Goal: Task Accomplishment & Management: Manage account settings

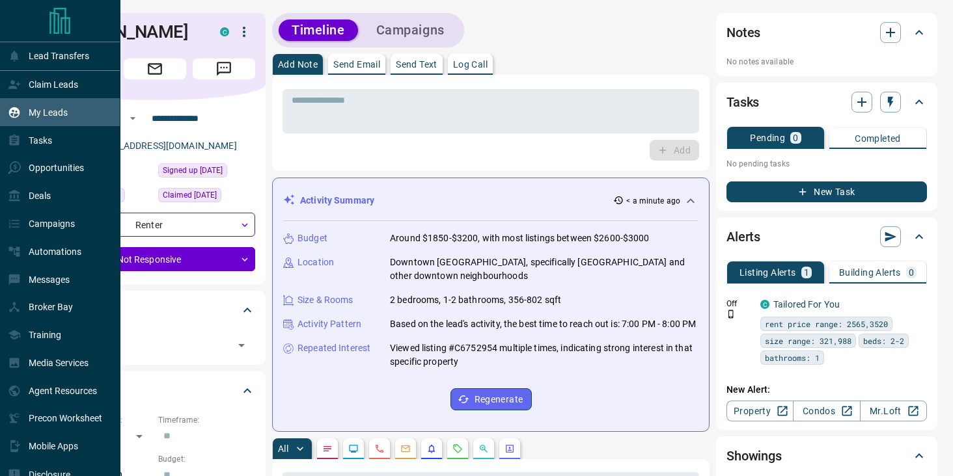
click at [49, 107] on div "My Leads" at bounding box center [38, 112] width 60 height 21
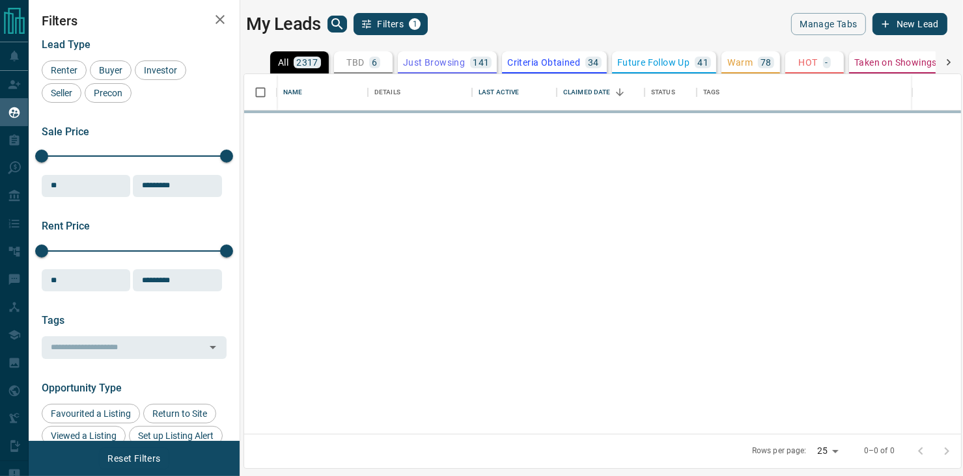
scroll to position [350, 707]
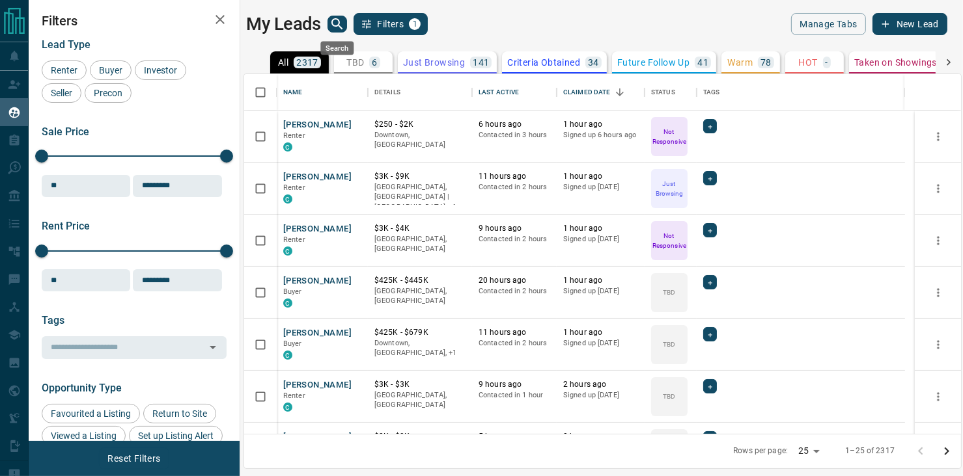
click at [339, 20] on icon "search button" at bounding box center [337, 24] width 16 height 16
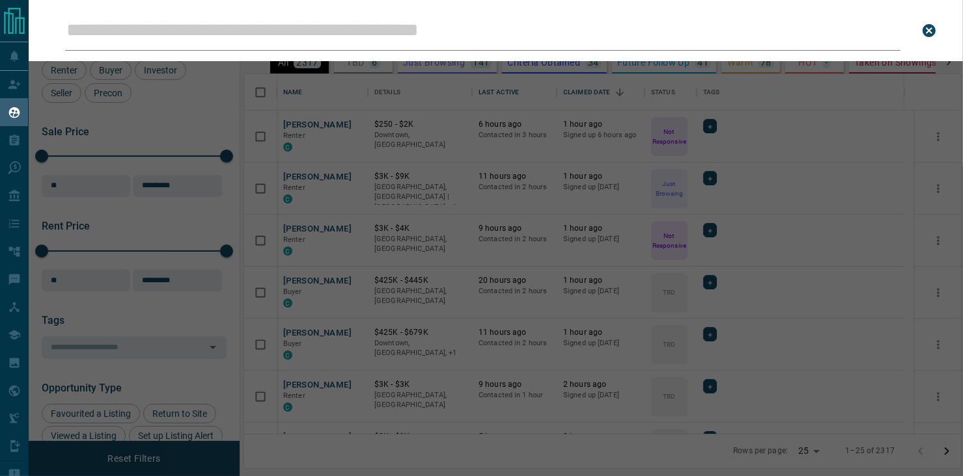
click at [329, 36] on input "Leads Search Bar" at bounding box center [482, 30] width 835 height 40
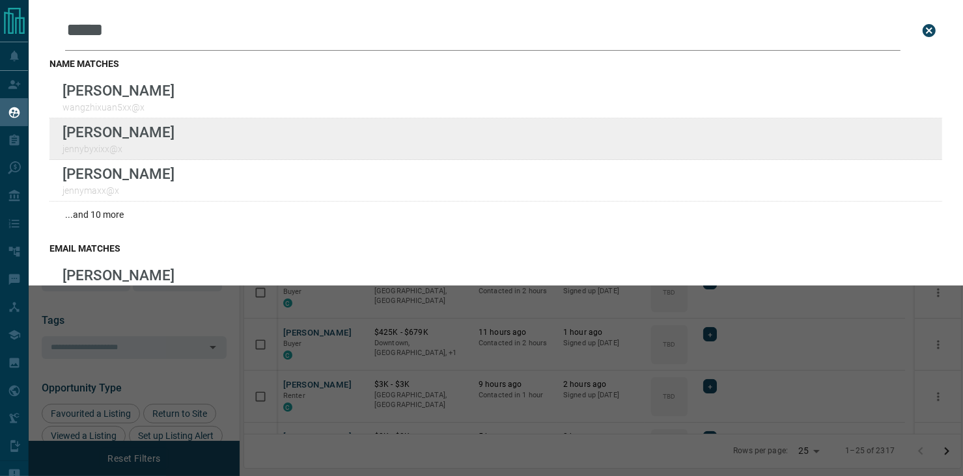
type input "*****"
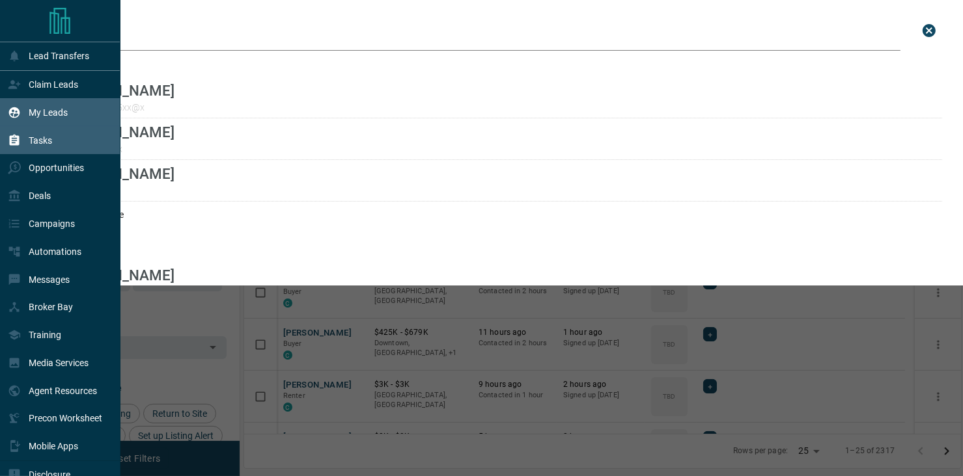
click at [57, 140] on div "Tasks" at bounding box center [60, 140] width 120 height 28
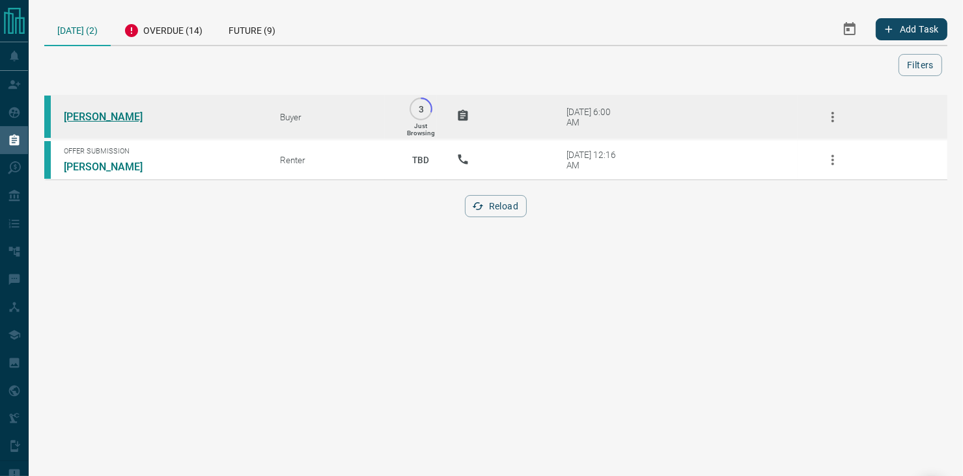
click at [83, 115] on link "[PERSON_NAME]" at bounding box center [113, 117] width 98 height 12
